Goal: Task Accomplishment & Management: Use online tool/utility

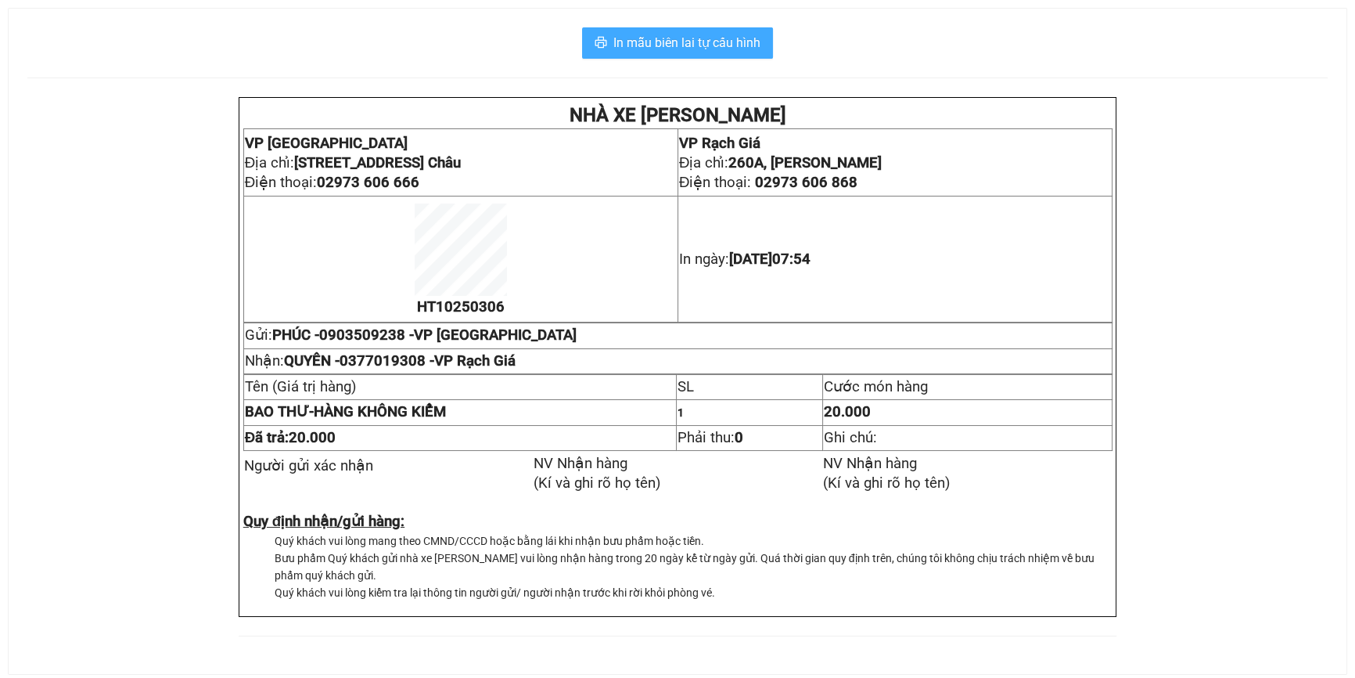
click at [705, 39] on span "In mẫu biên lai tự cấu hình" at bounding box center [686, 43] width 147 height 20
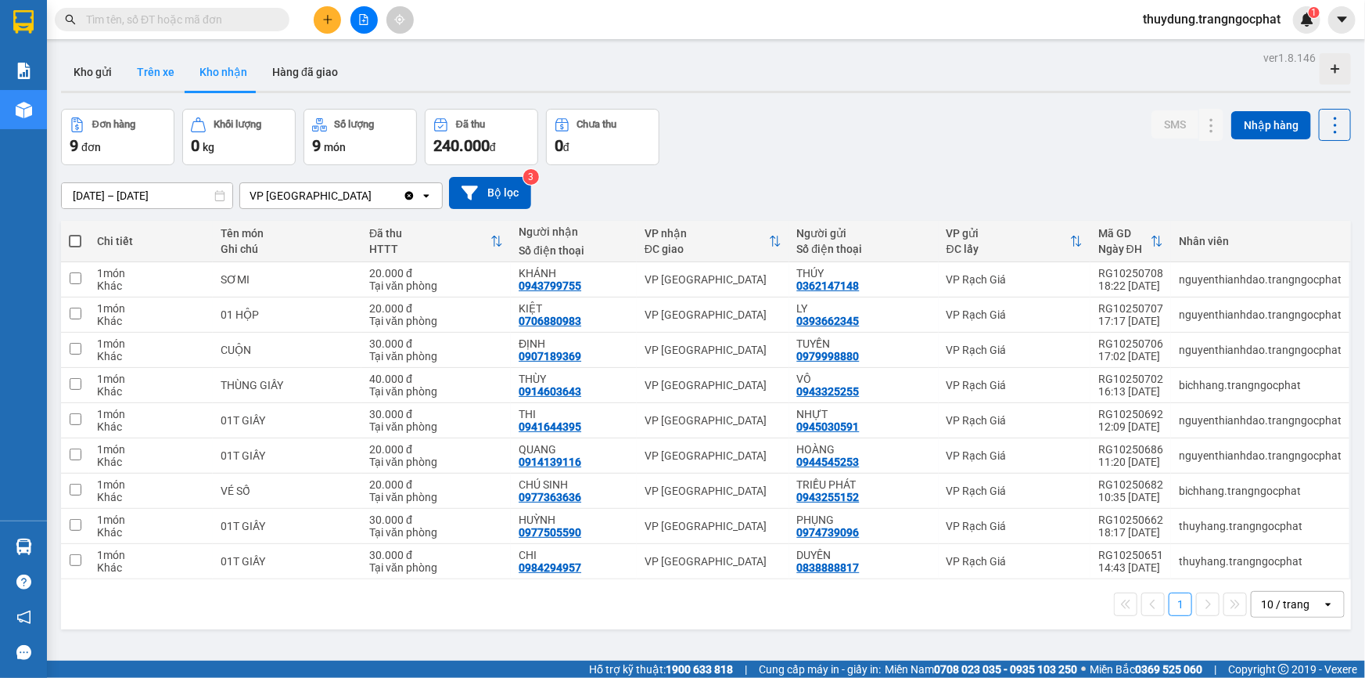
click at [162, 71] on button "Trên xe" at bounding box center [155, 72] width 63 height 38
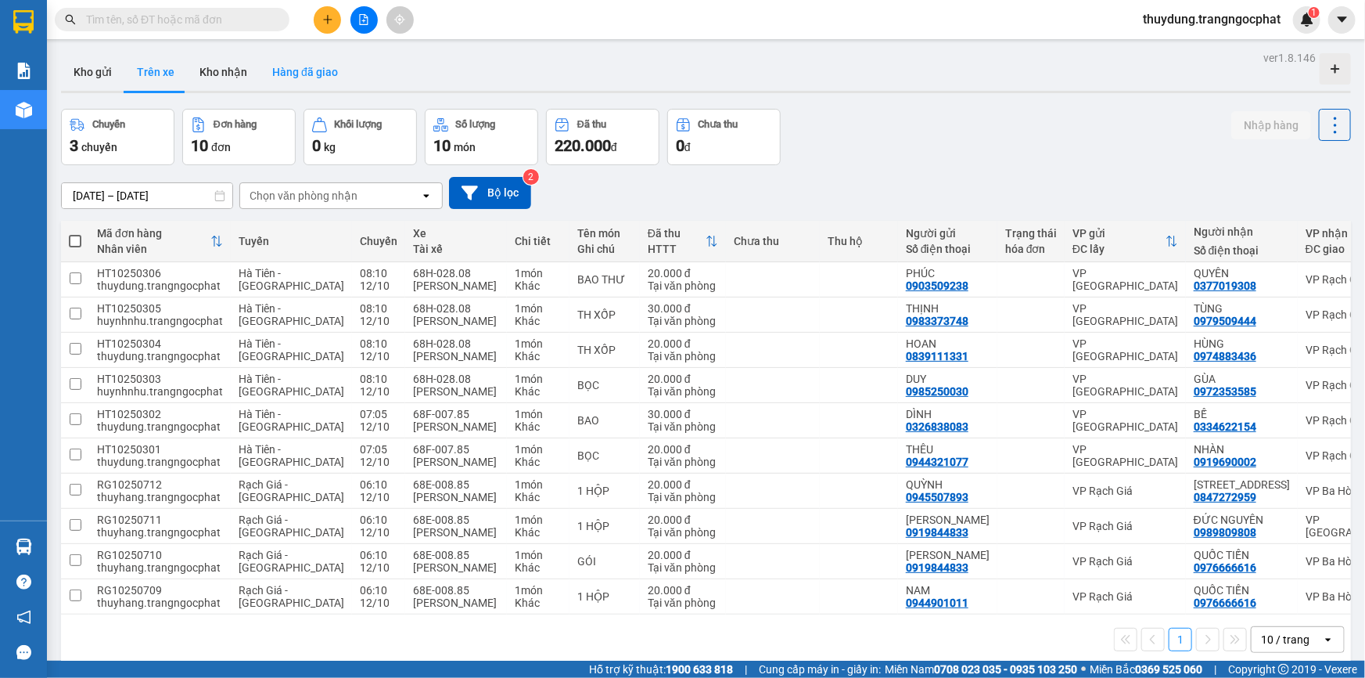
click at [284, 71] on button "Hàng đã giao" at bounding box center [305, 72] width 91 height 38
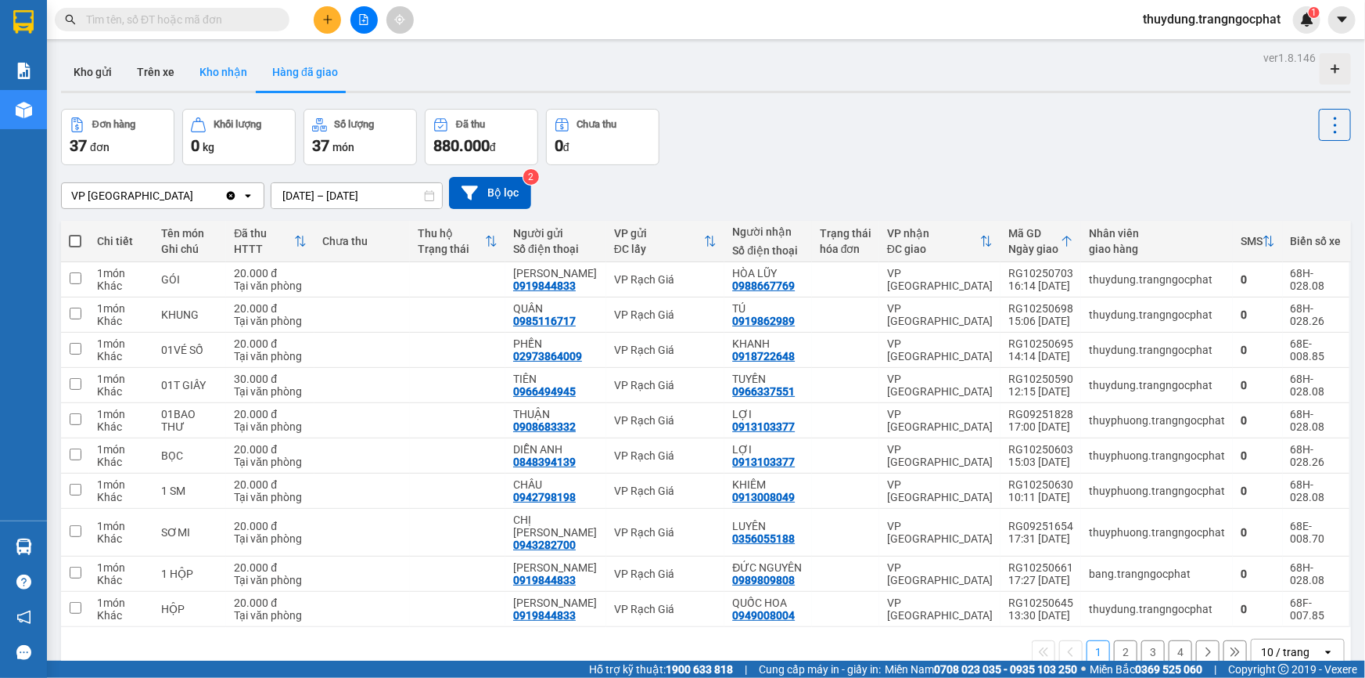
click at [228, 77] on button "Kho nhận" at bounding box center [223, 72] width 73 height 38
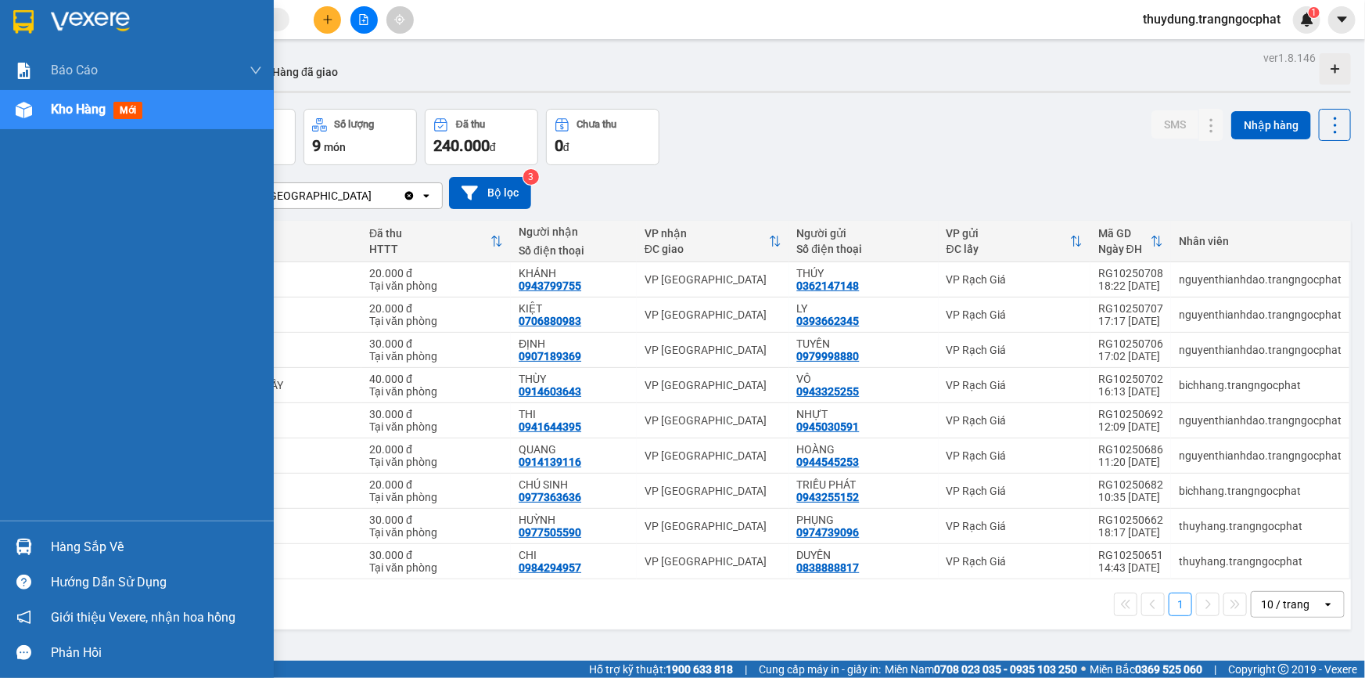
click at [37, 544] on div at bounding box center [23, 546] width 27 height 27
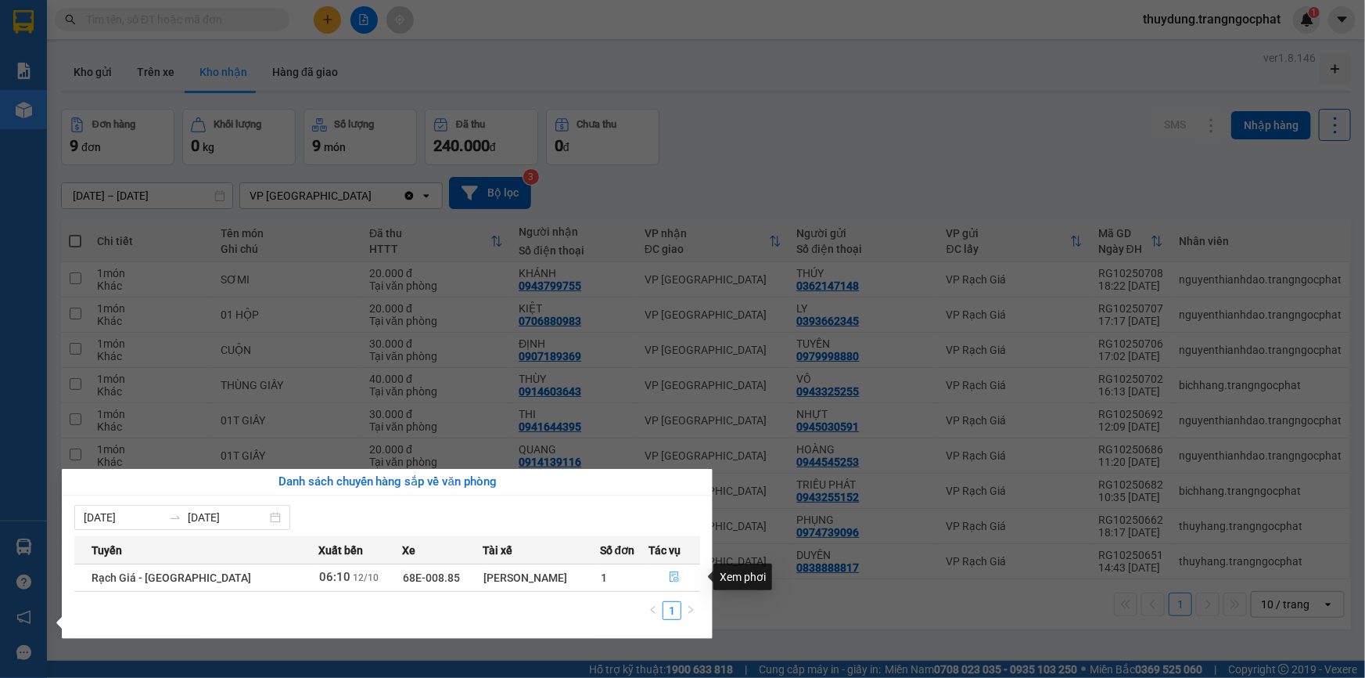
click at [669, 572] on icon "file-done" at bounding box center [674, 576] width 11 height 11
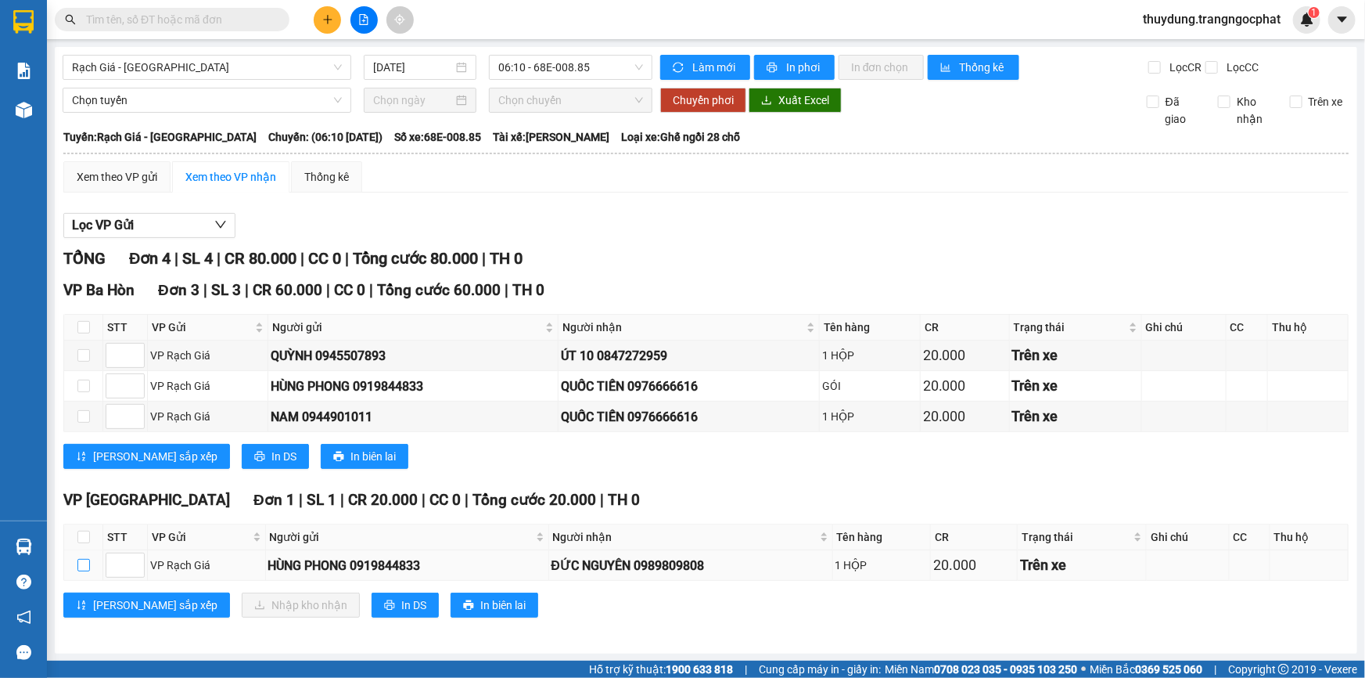
drag, startPoint x: 80, startPoint y: 559, endPoint x: 89, endPoint y: 562, distance: 9.9
click at [81, 559] on input "checkbox" at bounding box center [83, 565] width 13 height 13
checkbox input "true"
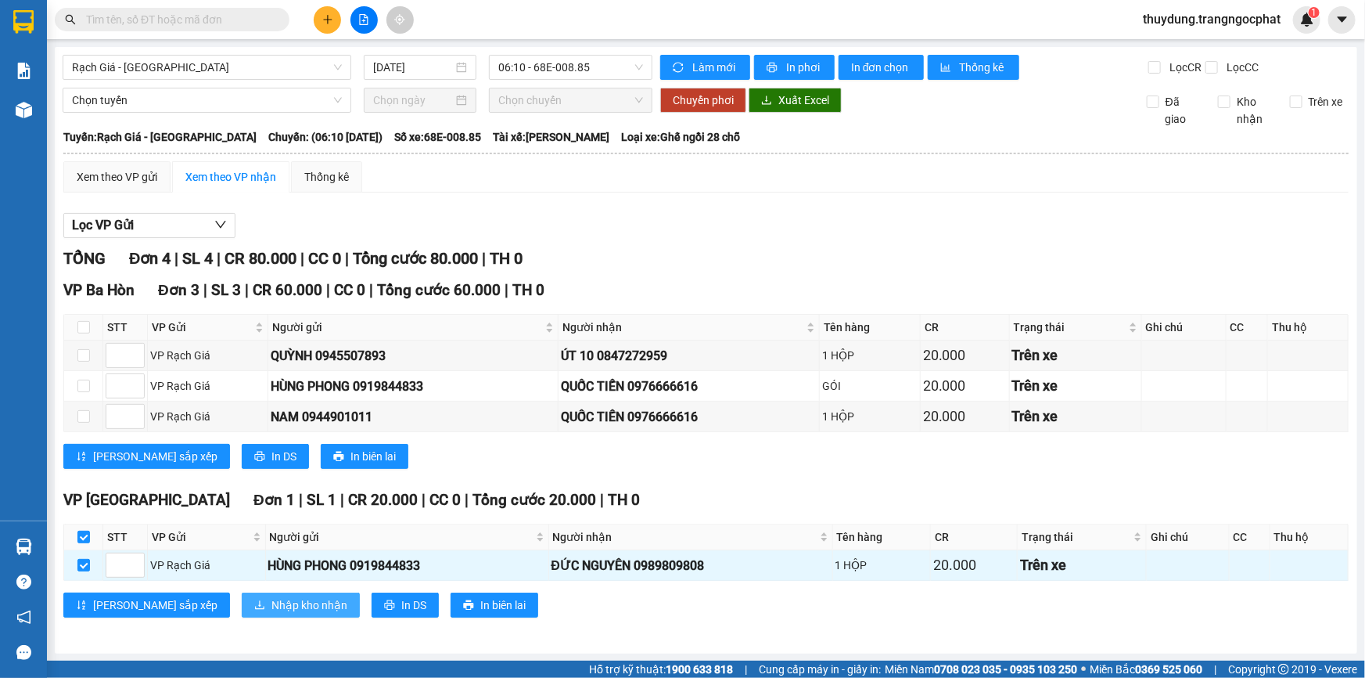
click at [272, 607] on span "Nhập kho nhận" at bounding box center [310, 604] width 76 height 17
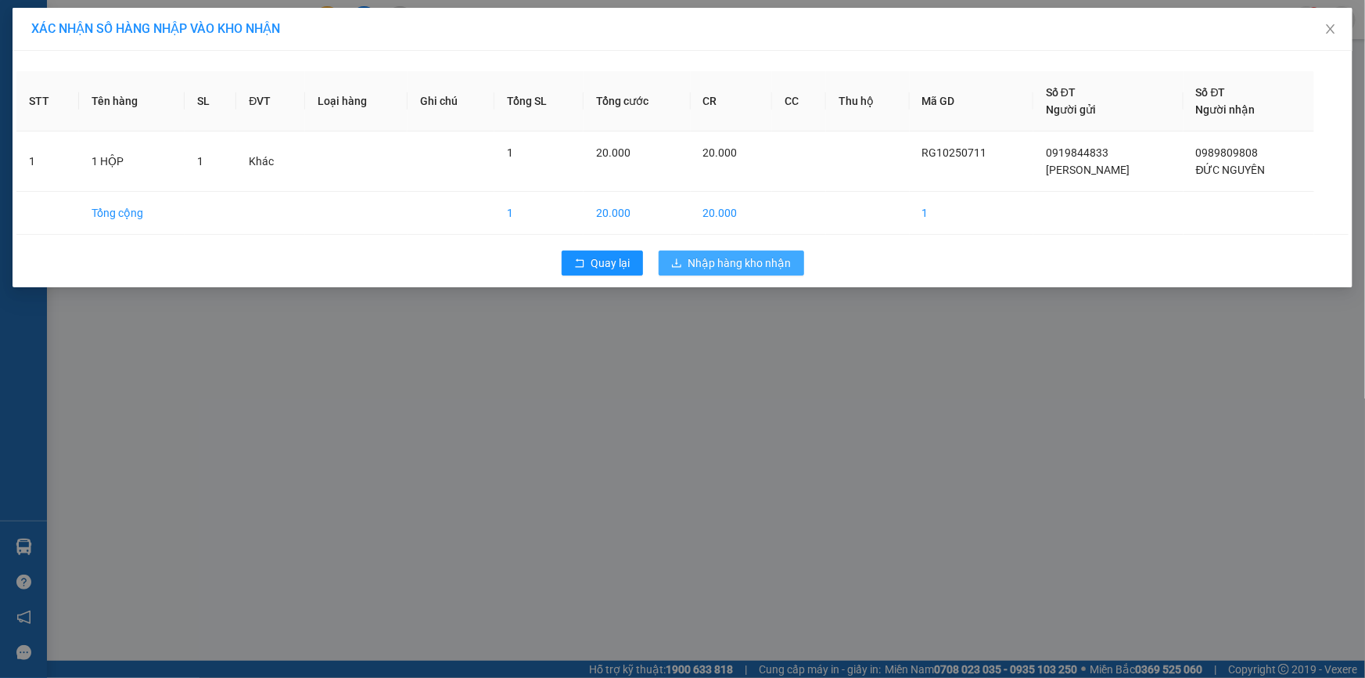
click at [719, 266] on span "Nhập hàng kho nhận" at bounding box center [740, 262] width 103 height 17
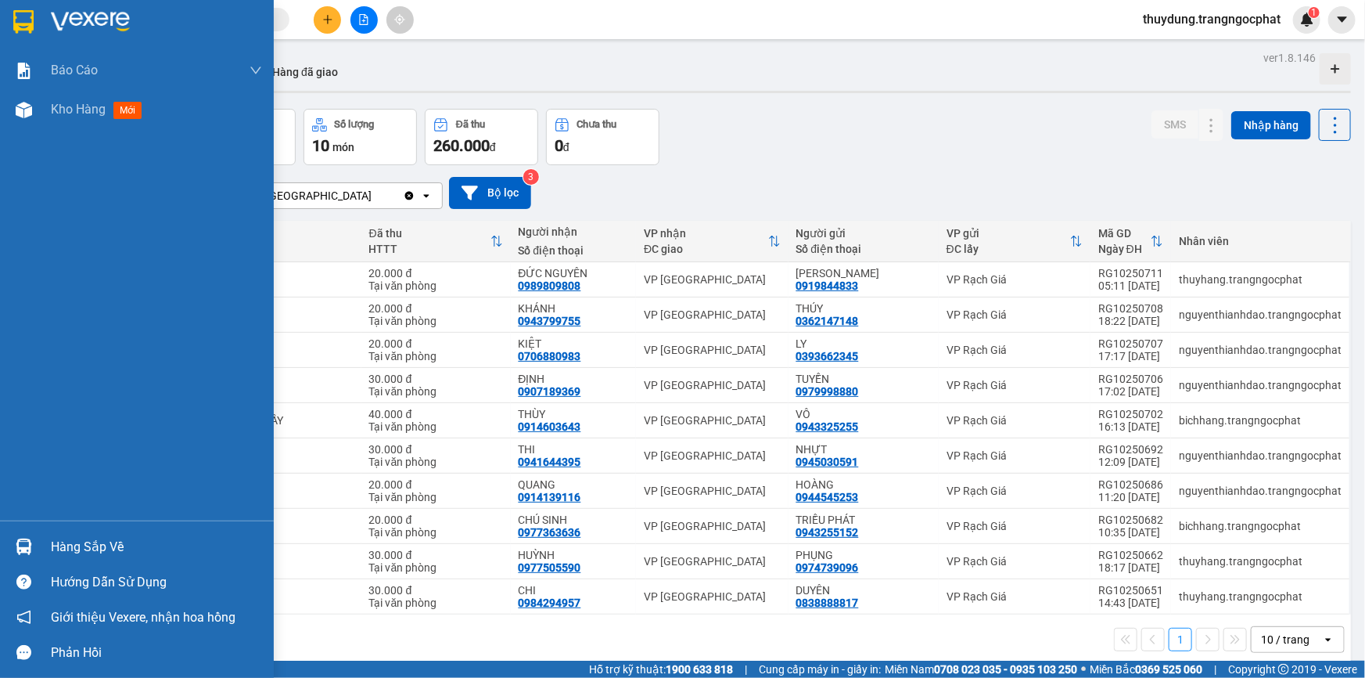
click at [74, 548] on div "Hàng sắp về" at bounding box center [156, 546] width 211 height 23
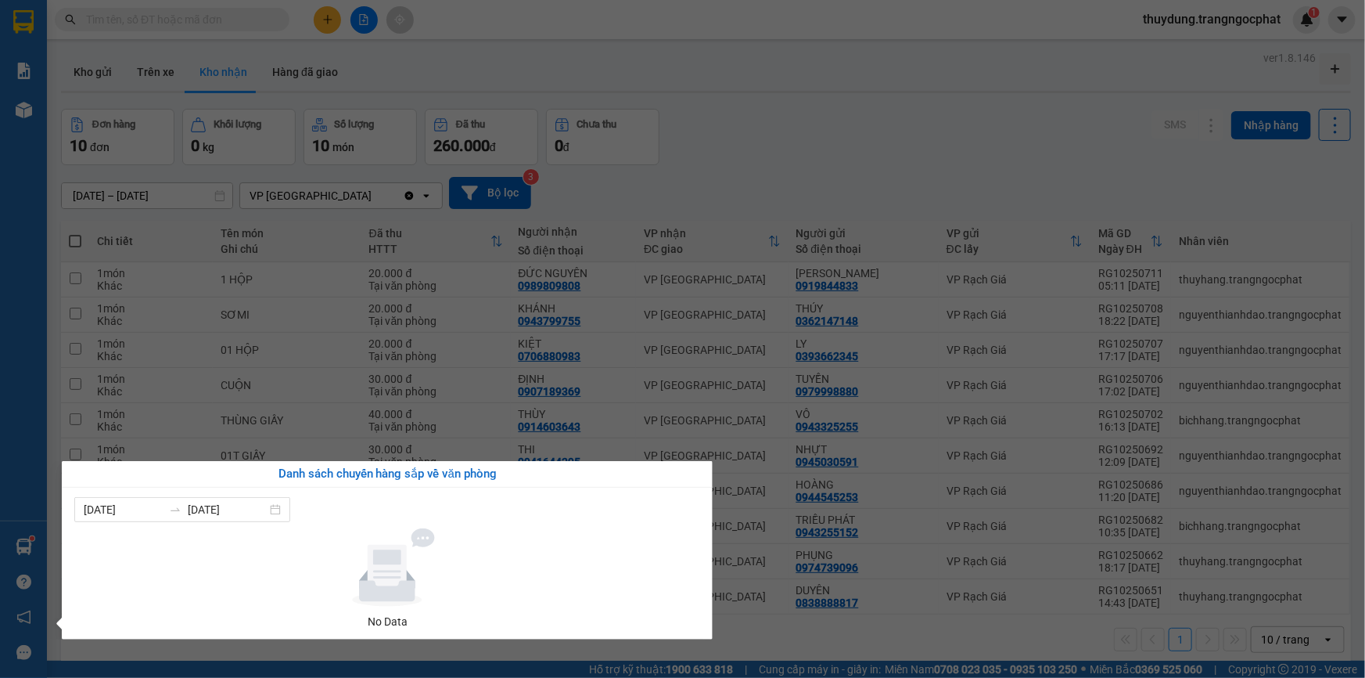
click at [37, 368] on div "Báo cáo Doanh số tạo đơn theo VP gửi mới (nhà xe) Doanh số tạo đơn theo VP gửi …" at bounding box center [23, 339] width 47 height 678
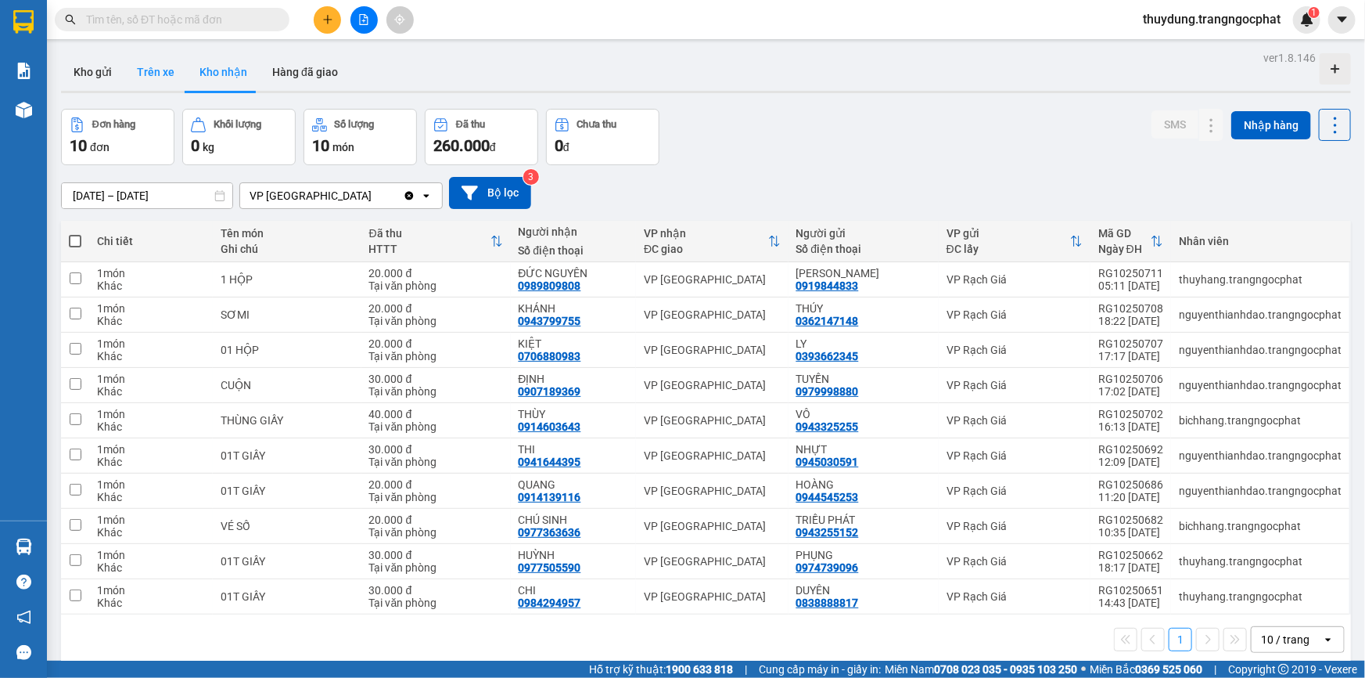
click at [160, 69] on button "Trên xe" at bounding box center [155, 72] width 63 height 38
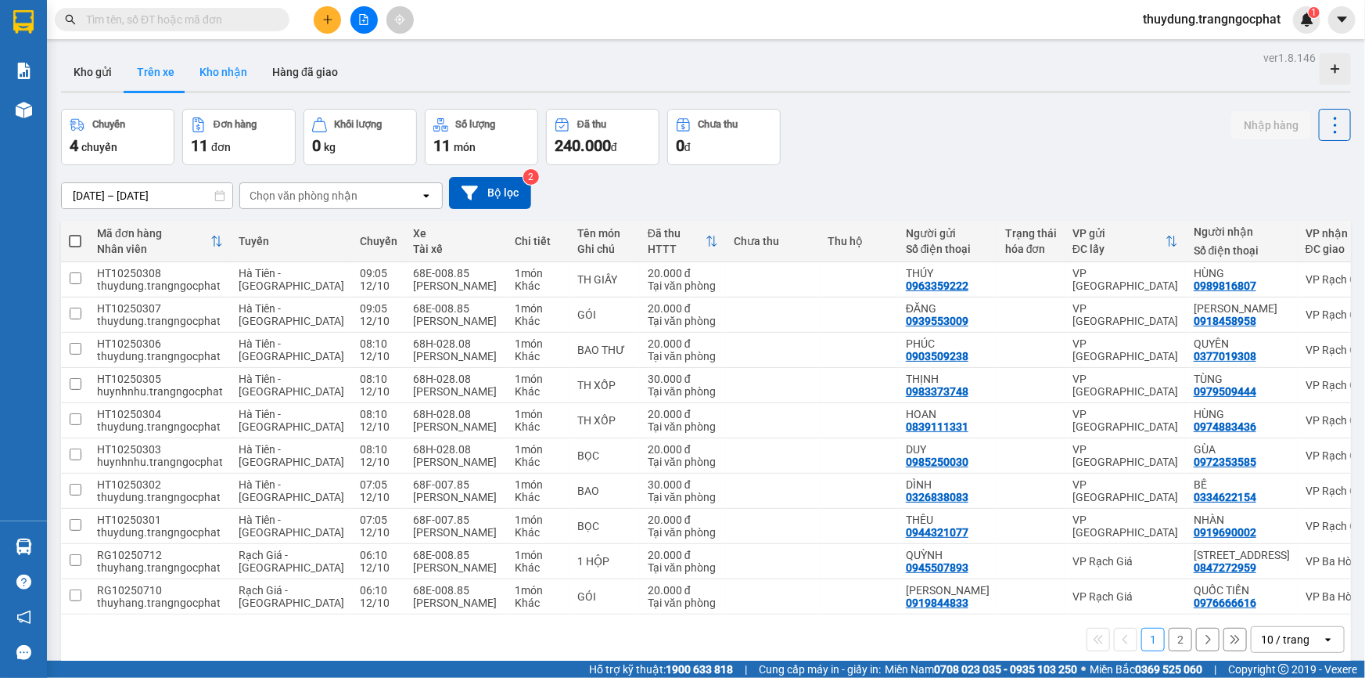
click at [244, 76] on button "Kho nhận" at bounding box center [223, 72] width 73 height 38
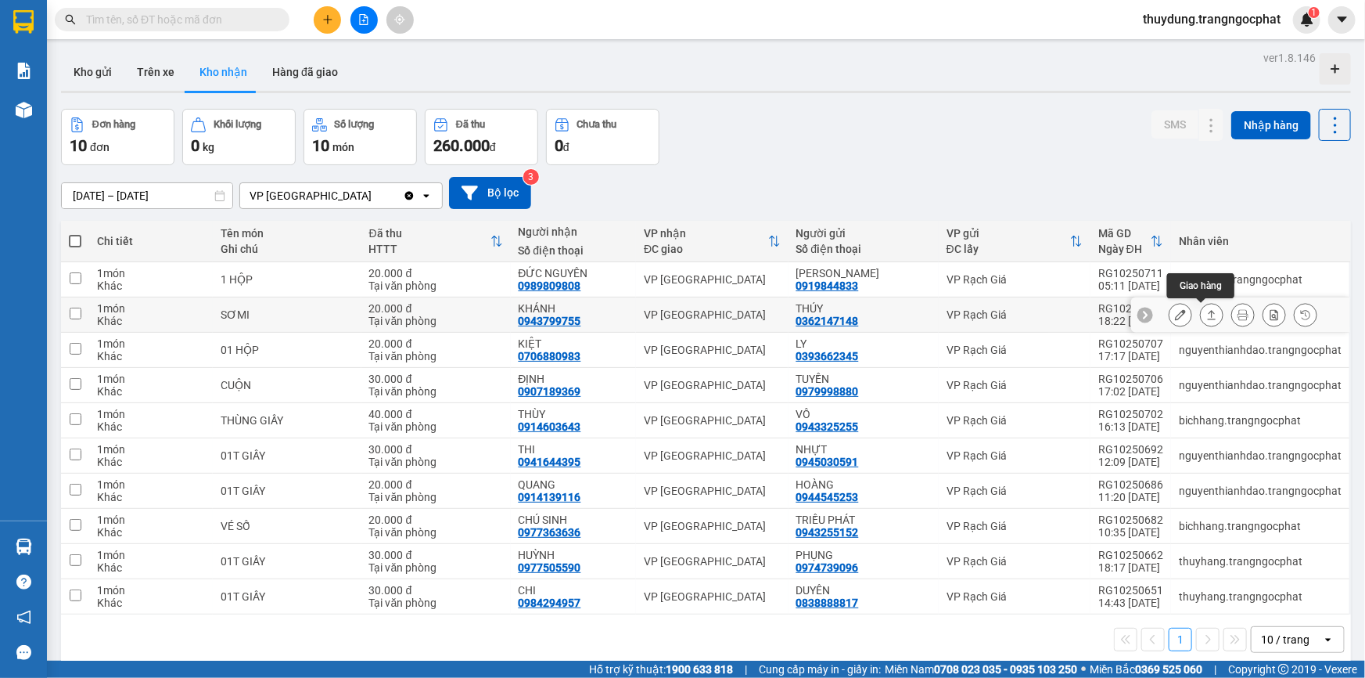
click at [1207, 313] on icon at bounding box center [1212, 314] width 11 height 11
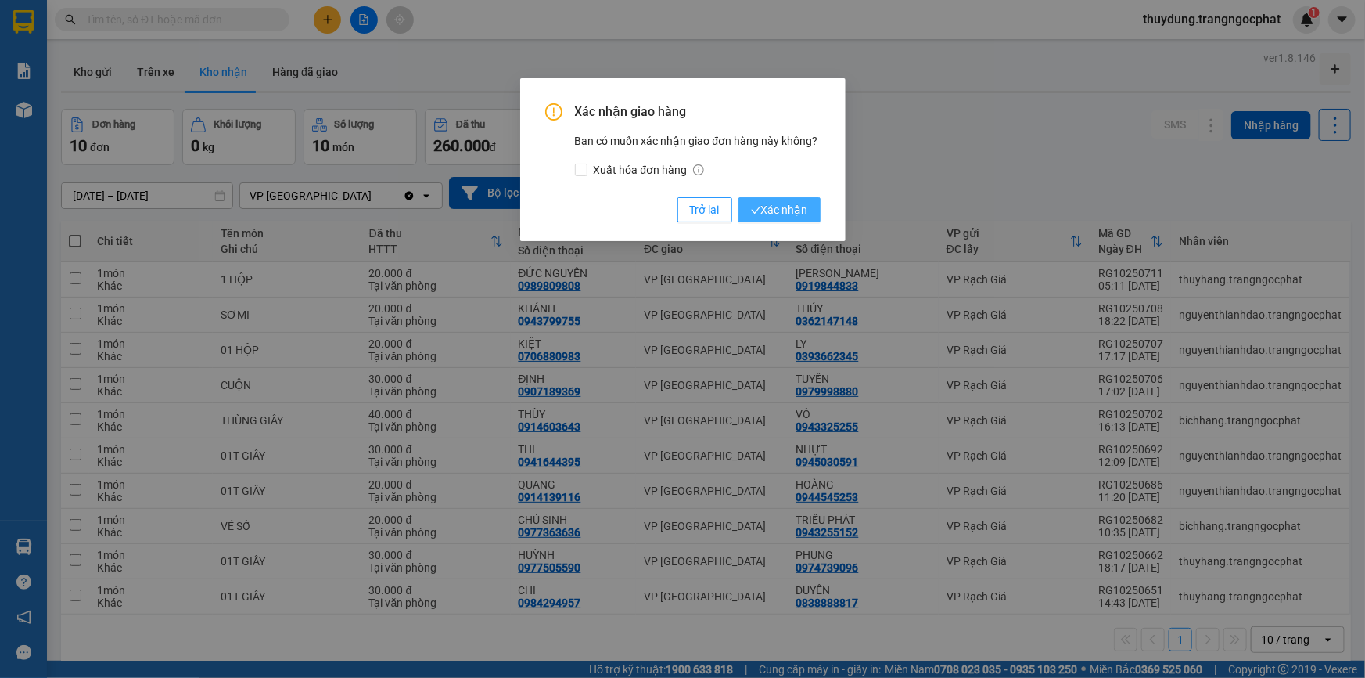
click at [808, 217] on button "Xác nhận" at bounding box center [780, 209] width 82 height 25
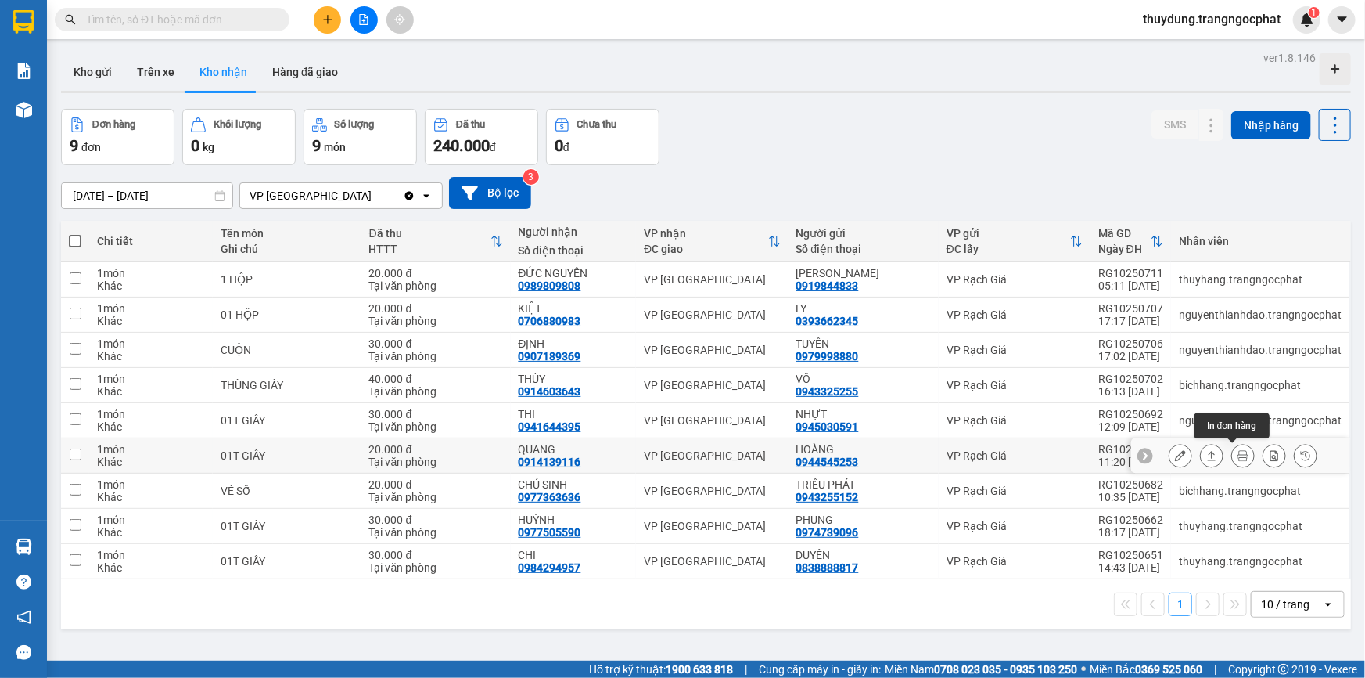
click at [1207, 457] on icon at bounding box center [1212, 455] width 11 height 11
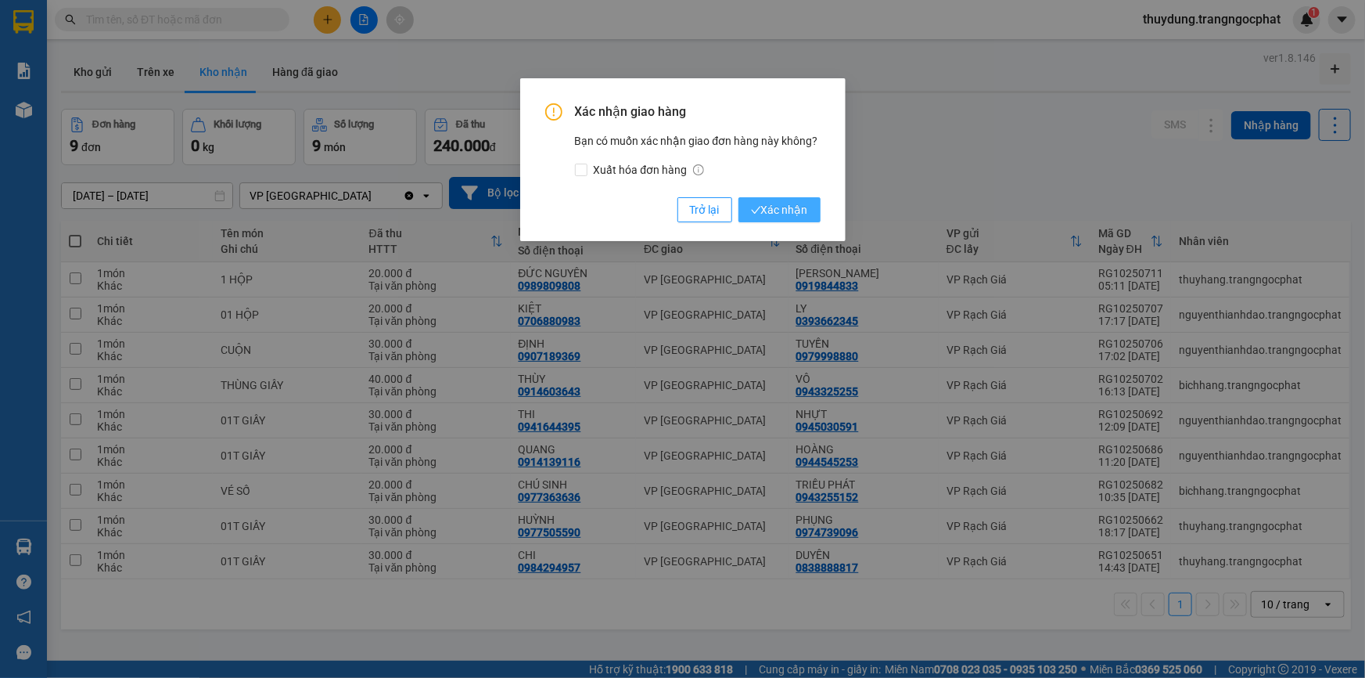
click at [792, 209] on span "Xác nhận" at bounding box center [779, 209] width 57 height 17
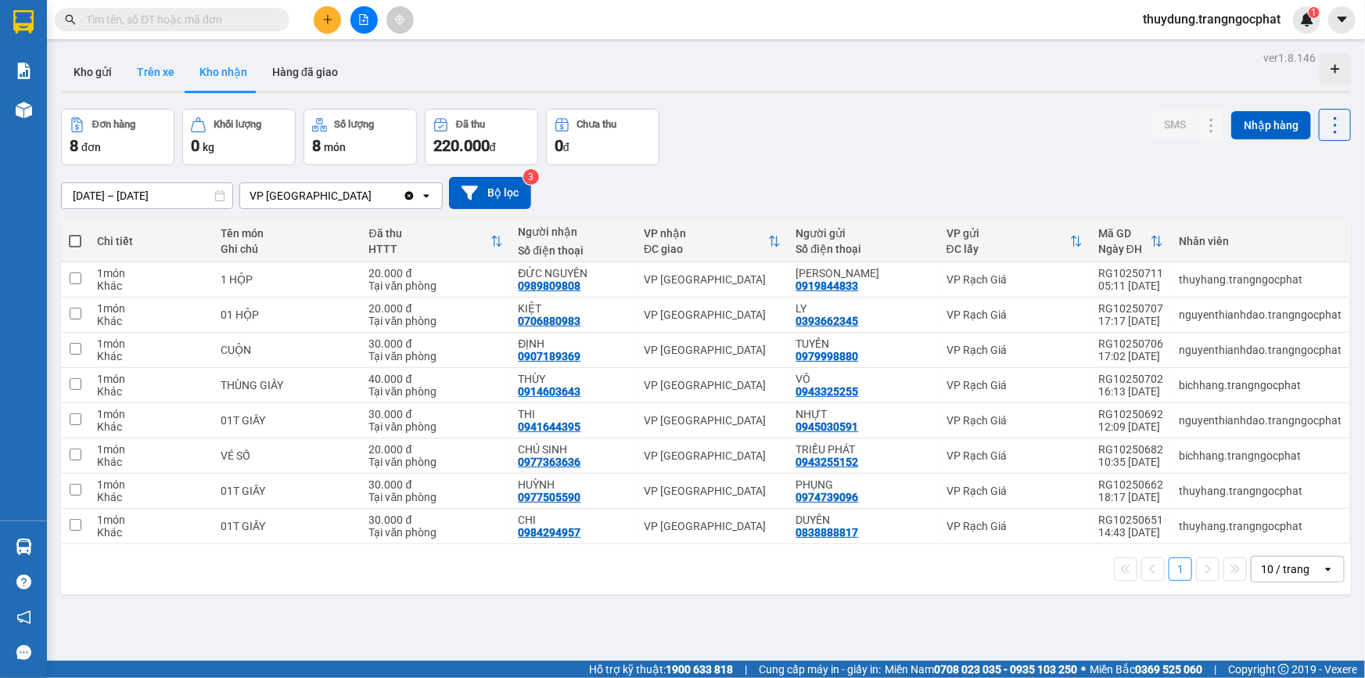
click at [160, 71] on button "Trên xe" at bounding box center [155, 72] width 63 height 38
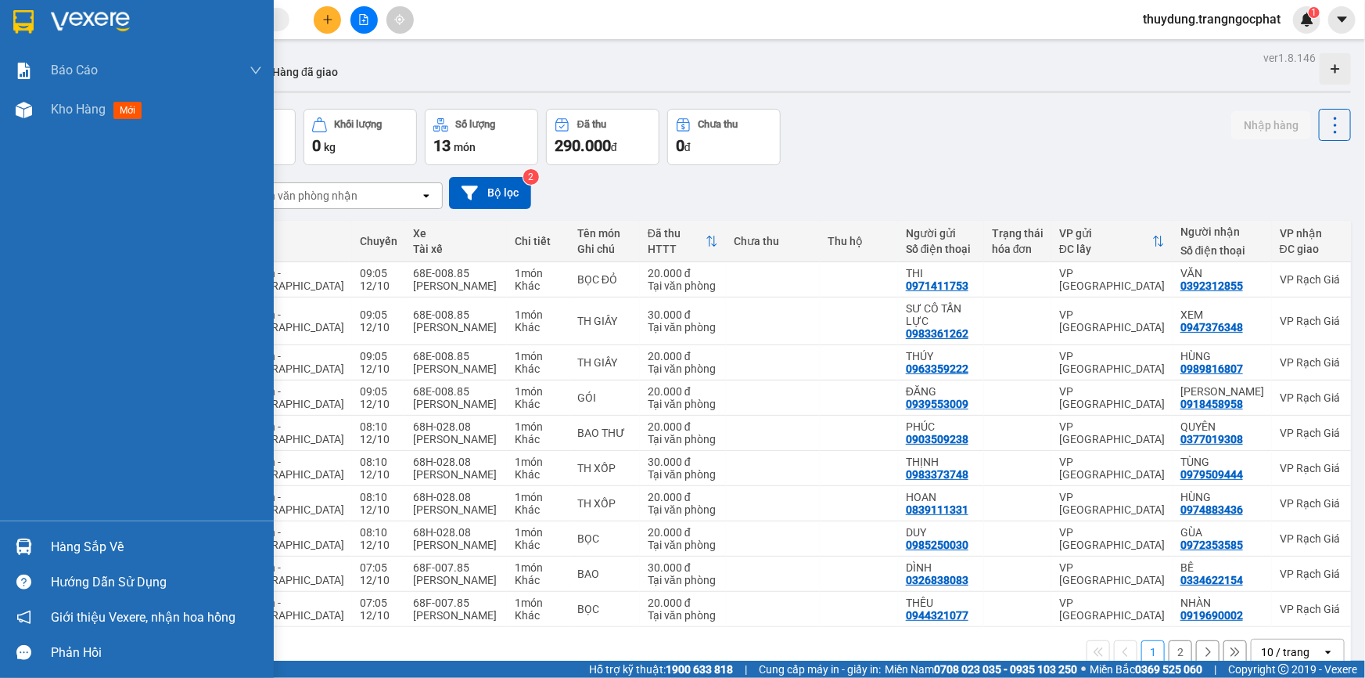
click at [63, 545] on div "Hàng sắp về" at bounding box center [156, 546] width 211 height 23
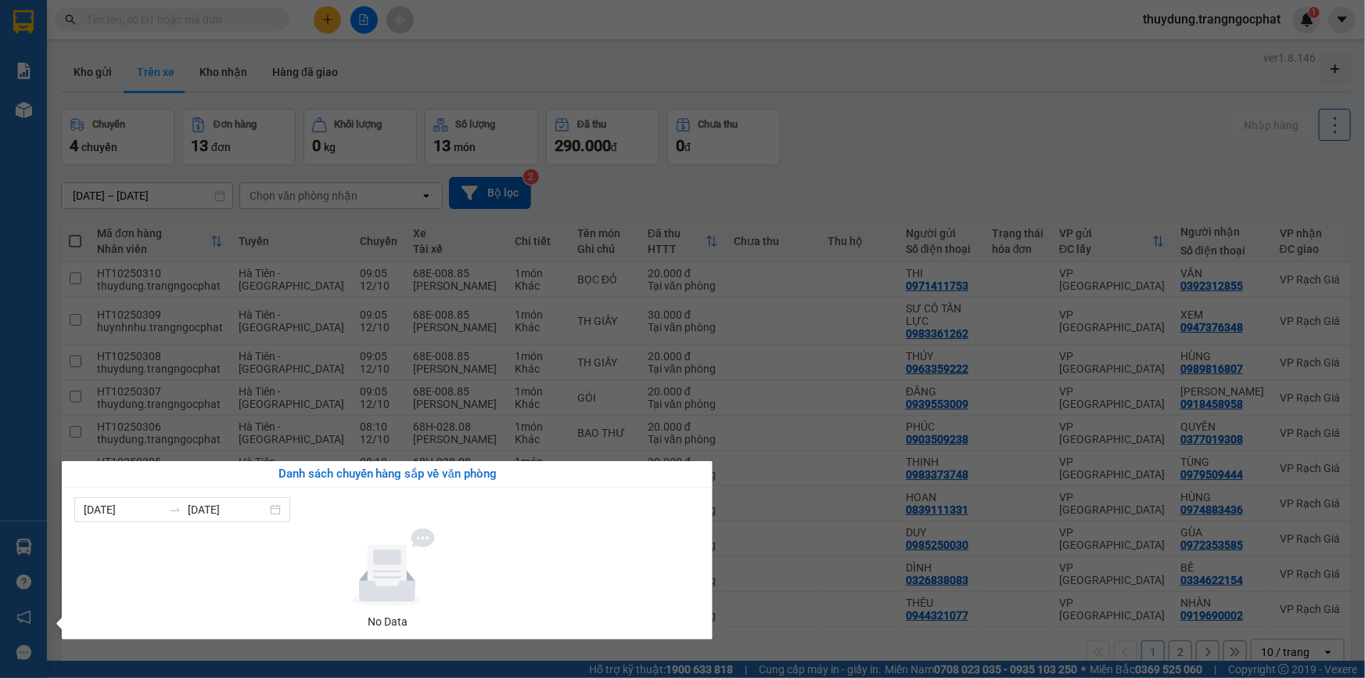
click at [20, 388] on div "Báo cáo Doanh số tạo đơn theo VP gửi mới (nhà xe) Doanh số tạo đơn theo VP gửi …" at bounding box center [23, 339] width 47 height 678
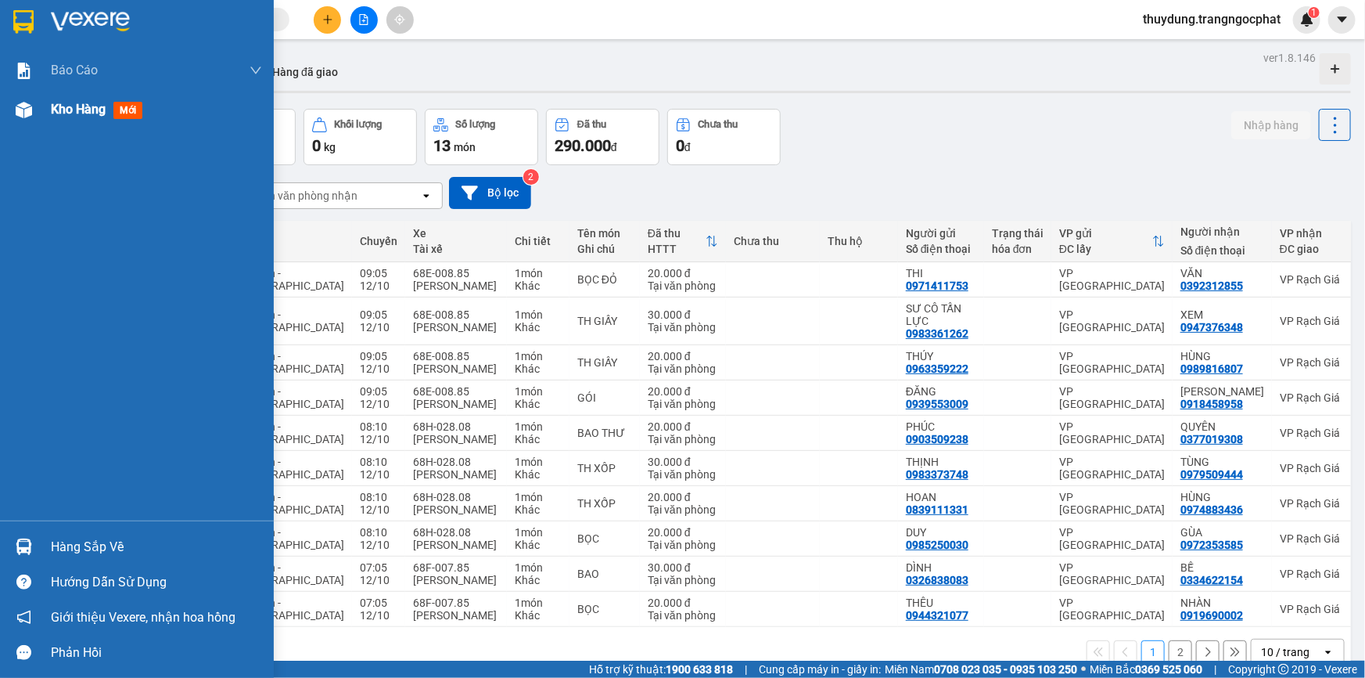
click at [130, 112] on span "mới" at bounding box center [127, 110] width 29 height 17
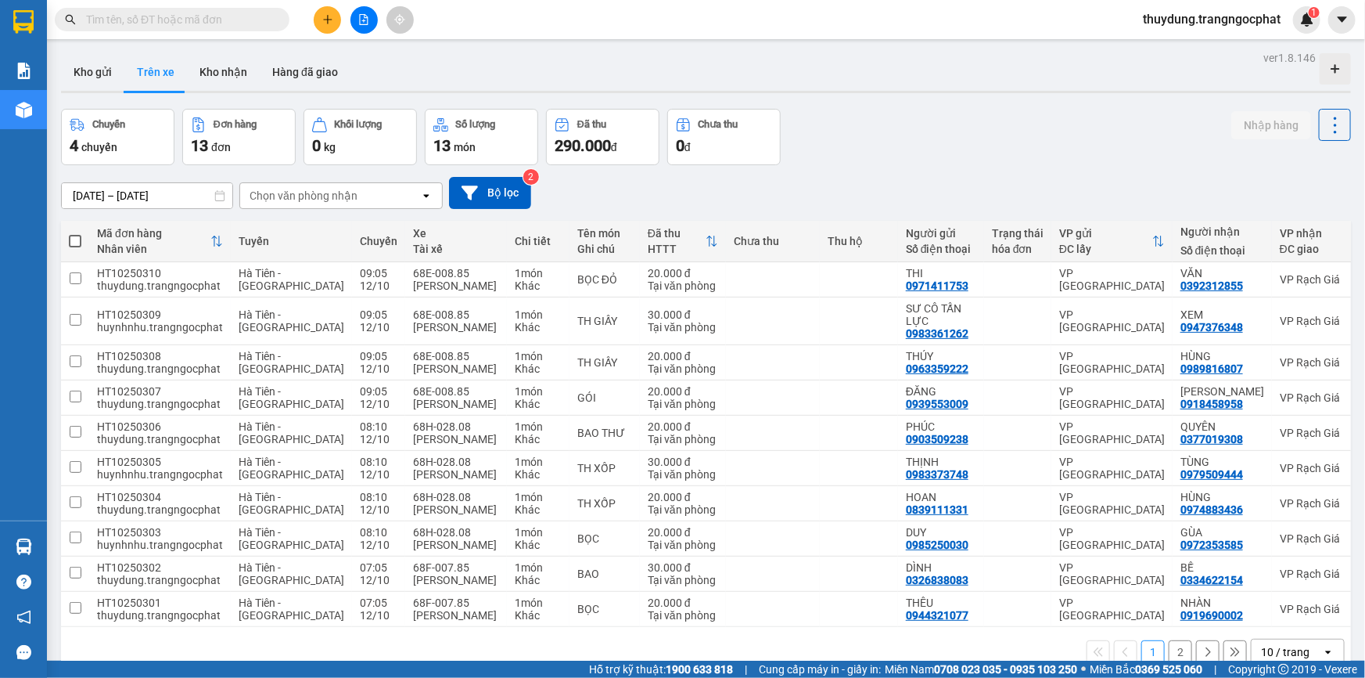
click at [567, 72] on div "Kho gửi Trên xe Kho nhận Hàng đã giao" at bounding box center [706, 73] width 1290 height 41
click at [236, 74] on button "Kho nhận" at bounding box center [223, 72] width 73 height 38
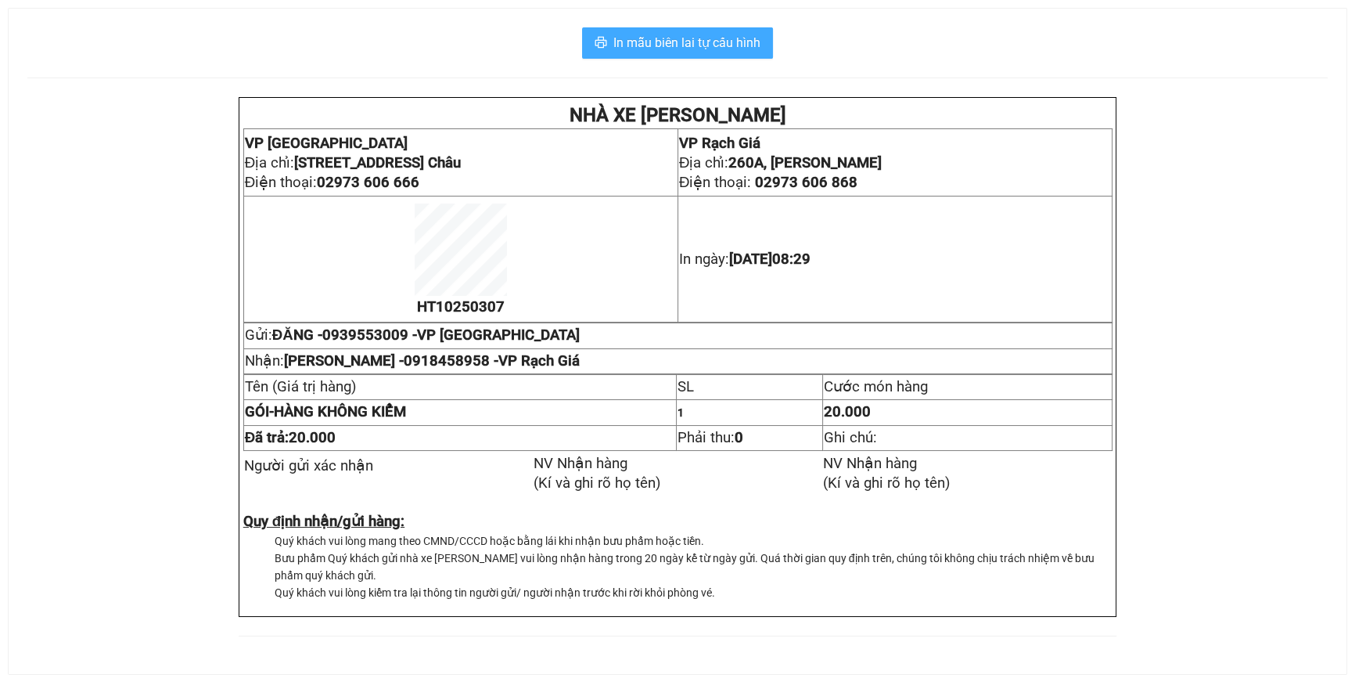
click at [737, 46] on span "In mẫu biên lai tự cấu hình" at bounding box center [686, 43] width 147 height 20
click at [680, 35] on span "In mẫu biên lai tự cấu hình" at bounding box center [686, 43] width 147 height 20
click at [742, 45] on span "In mẫu biên lai tự cấu hình" at bounding box center [686, 43] width 147 height 20
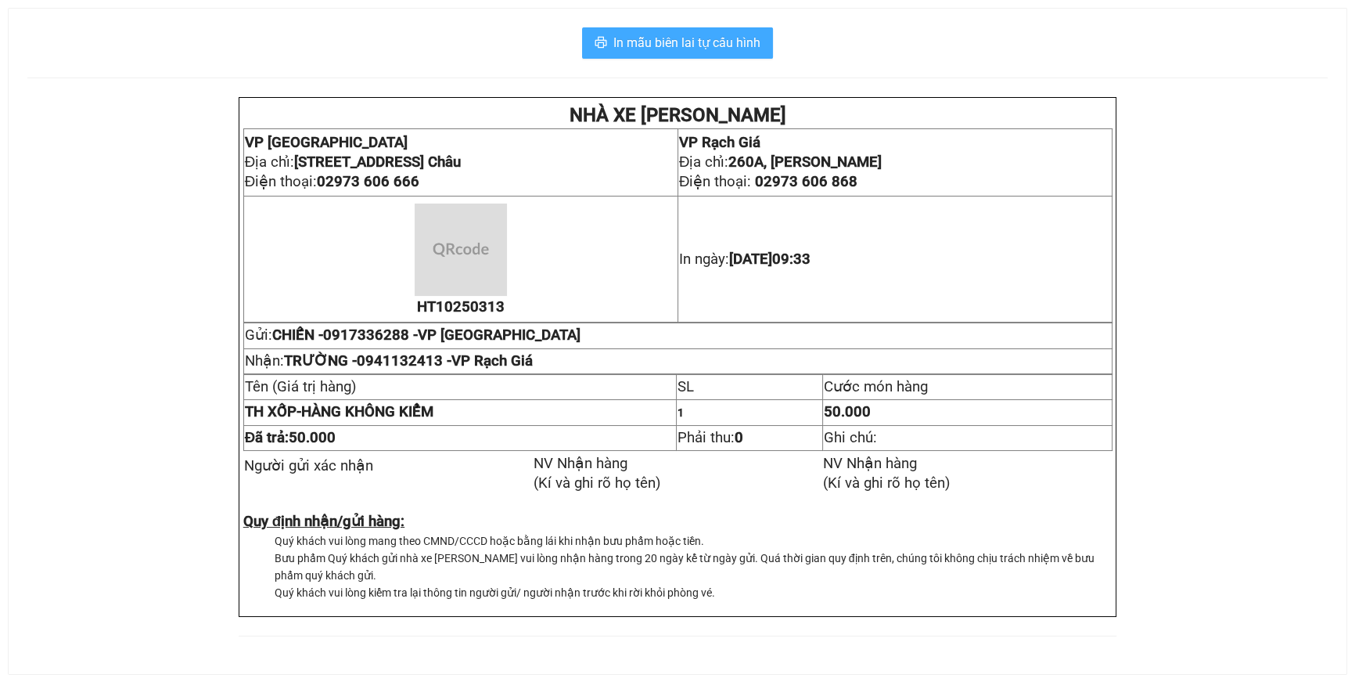
click at [728, 35] on span "In mẫu biên lai tự cấu hình" at bounding box center [686, 43] width 147 height 20
